Goal: Information Seeking & Learning: Learn about a topic

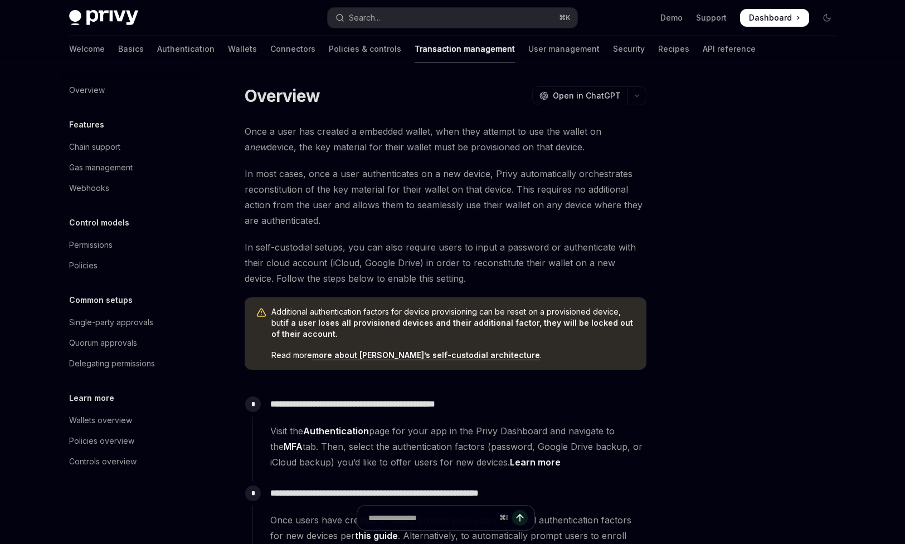
click at [793, 121] on div at bounding box center [759, 314] width 169 height 459
click at [737, 228] on div at bounding box center [759, 314] width 169 height 459
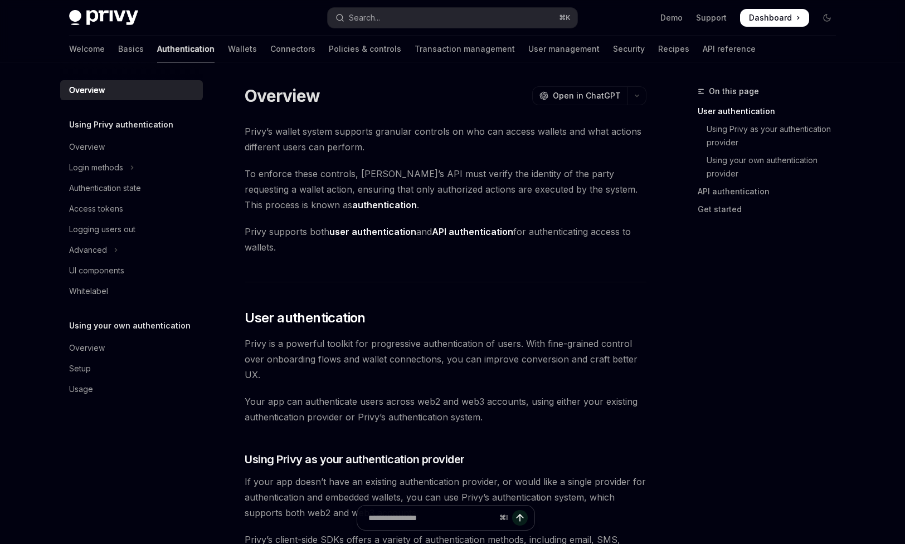
click at [157, 48] on link "Authentication" at bounding box center [185, 49] width 57 height 27
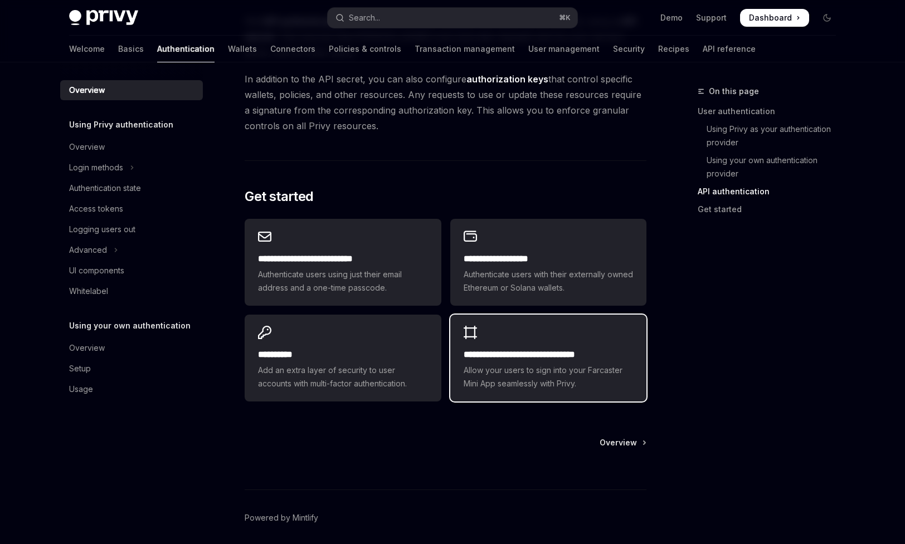
scroll to position [868, 0]
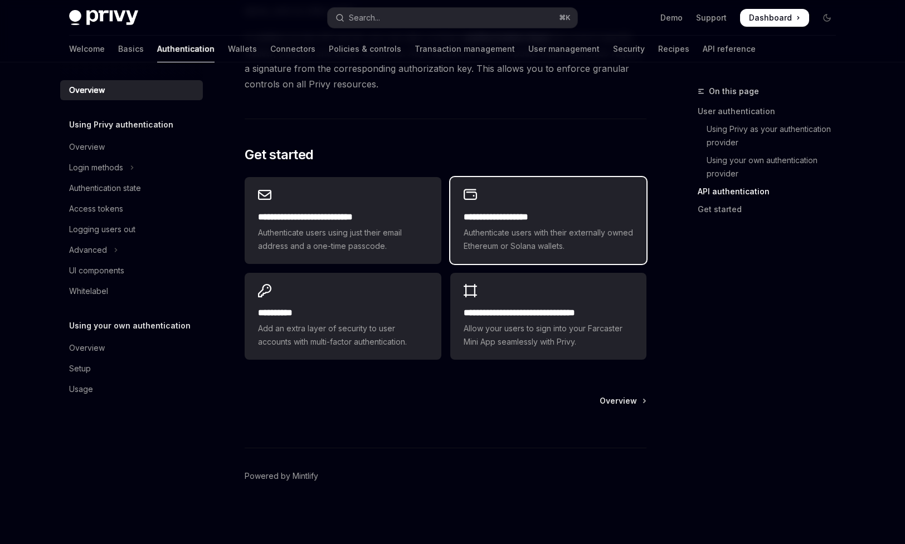
click at [544, 221] on h2 "**********" at bounding box center [547, 217] width 169 height 13
type textarea "*"
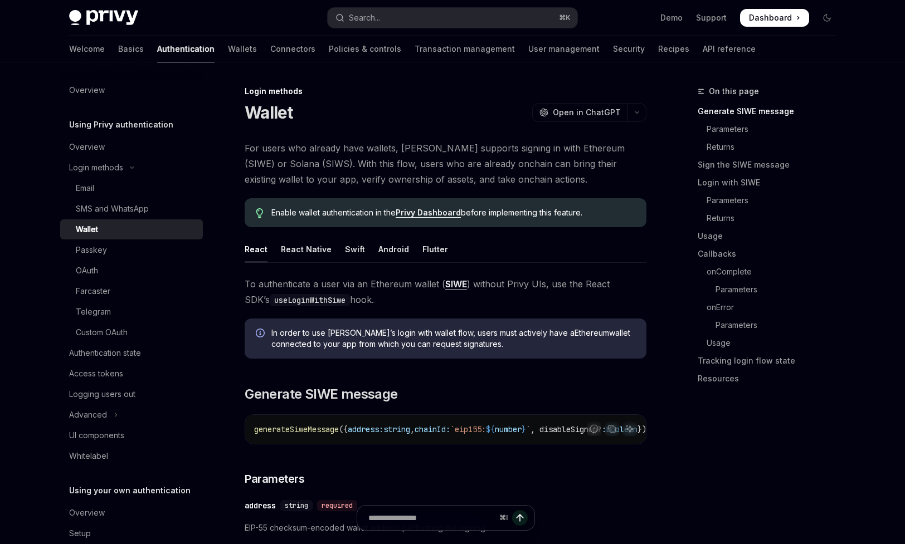
click at [431, 214] on link "Privy Dashboard" at bounding box center [427, 213] width 65 height 10
